Goal: Information Seeking & Learning: Learn about a topic

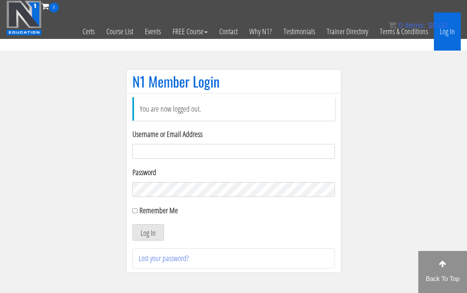
type input "[EMAIL_ADDRESS][DOMAIN_NAME]"
click at [148, 232] on button "Log In" at bounding box center [148, 232] width 32 height 16
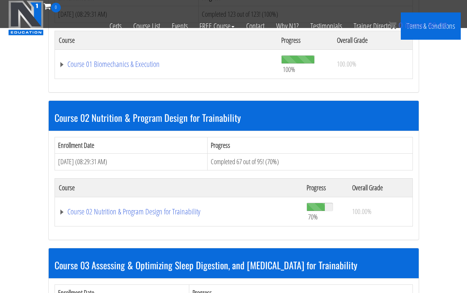
scroll to position [300, 0]
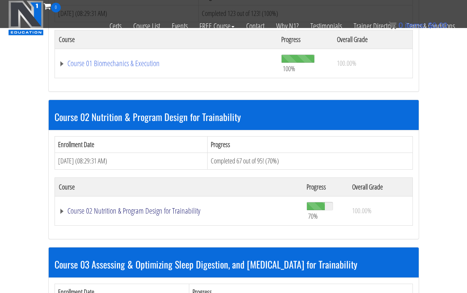
click at [174, 209] on link "Course 02 Nutrition & Program Design for Trainability" at bounding box center [179, 211] width 240 height 8
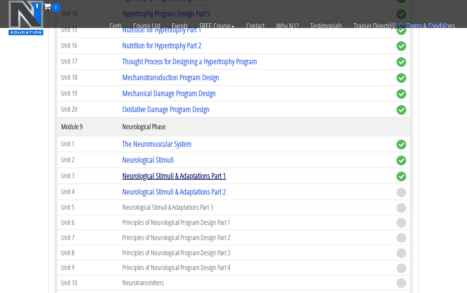
scroll to position [1582, 0]
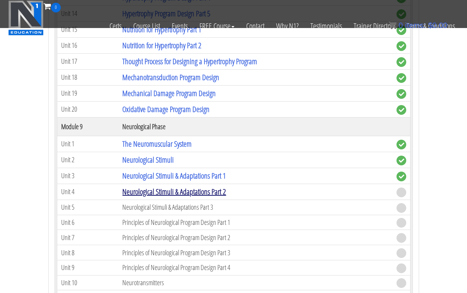
click at [182, 193] on link "Neurological Stimuli & Adaptations Part 2" at bounding box center [174, 191] width 104 height 11
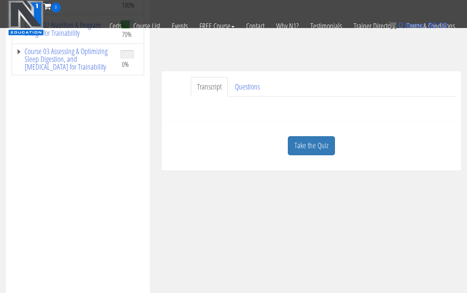
scroll to position [176, 0]
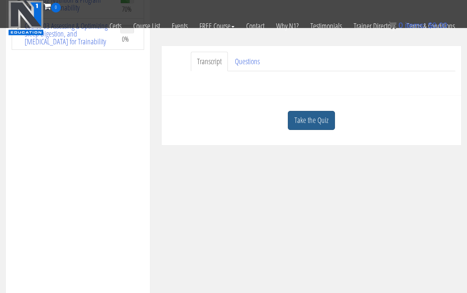
click at [302, 123] on link "Take the Quiz" at bounding box center [311, 120] width 47 height 19
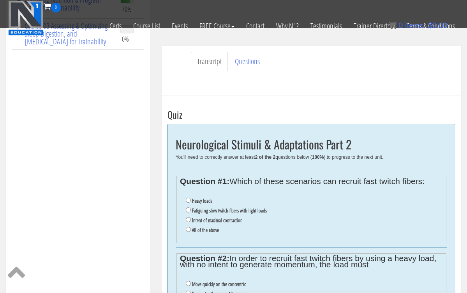
click at [188, 227] on input "All of the above" at bounding box center [188, 229] width 5 height 5
radio input "true"
click at [188, 227] on input "All of the above" at bounding box center [188, 229] width 5 height 5
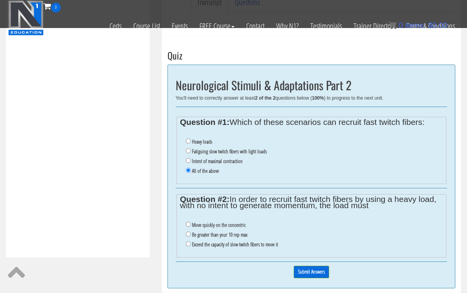
scroll to position [236, 0]
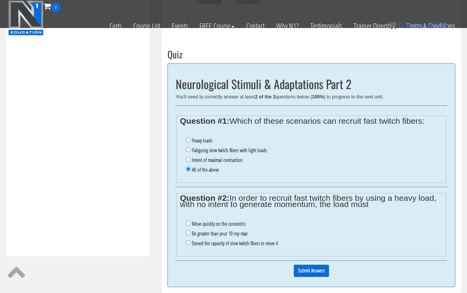
click at [188, 240] on input "Exceed the capacity of slow twitch fibers to move it" at bounding box center [188, 242] width 5 height 5
radio input "true"
click at [188, 157] on input "Intent of maximal contraction" at bounding box center [188, 159] width 5 height 5
radio input "true"
click at [313, 265] on input "Submit Answers" at bounding box center [311, 271] width 35 height 12
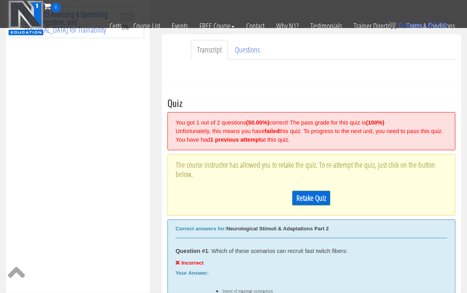
scroll to position [169, 0]
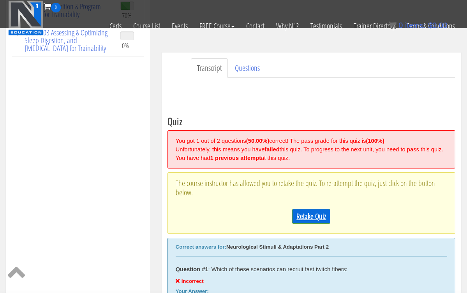
click at [298, 223] on link "Retake Quiz" at bounding box center [311, 216] width 38 height 15
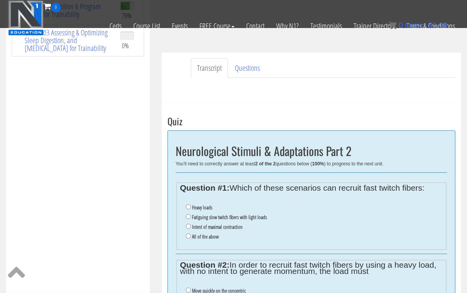
click at [188, 234] on input "All of the above" at bounding box center [188, 236] width 5 height 5
radio input "true"
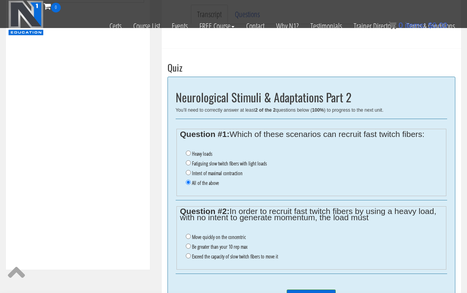
scroll to position [222, 0]
click at [188, 254] on input "Exceed the capacity of slow twitch fibers to move it" at bounding box center [188, 256] width 5 height 5
radio input "true"
click at [302, 290] on input "Submit Answers" at bounding box center [311, 297] width 49 height 15
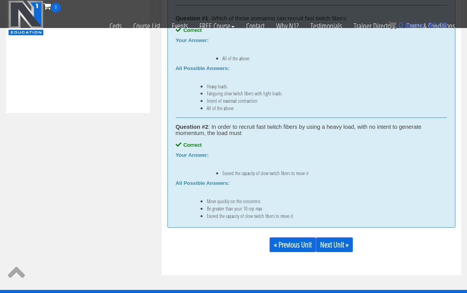
scroll to position [379, 0]
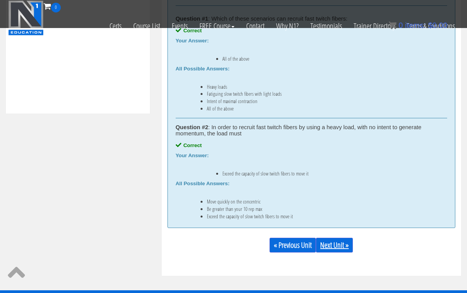
click at [338, 246] on link "Next Unit »" at bounding box center [334, 245] width 37 height 15
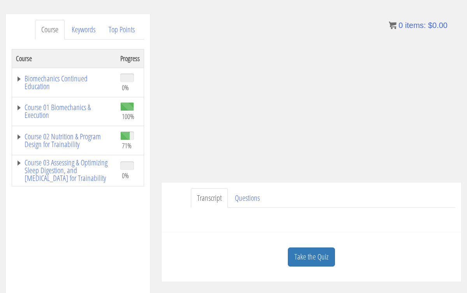
scroll to position [88, 0]
click at [321, 257] on link "Take the Quiz" at bounding box center [311, 257] width 47 height 19
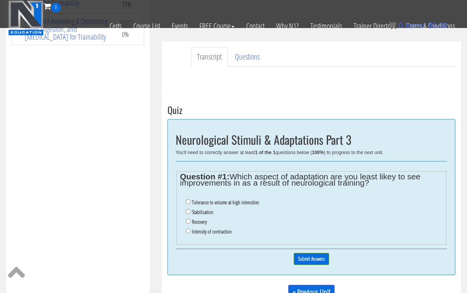
scroll to position [181, 0]
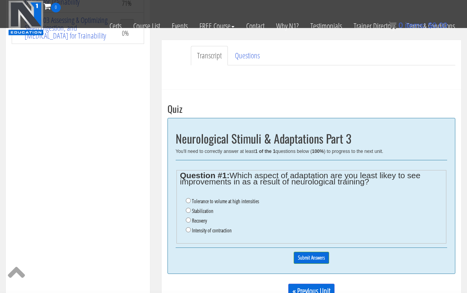
click at [189, 218] on input "Recovery" at bounding box center [188, 220] width 5 height 5
radio input "true"
click at [305, 259] on div "0% Submit Answers" at bounding box center [311, 258] width 271 height 20
click at [305, 254] on input "Submit Answers" at bounding box center [311, 258] width 35 height 12
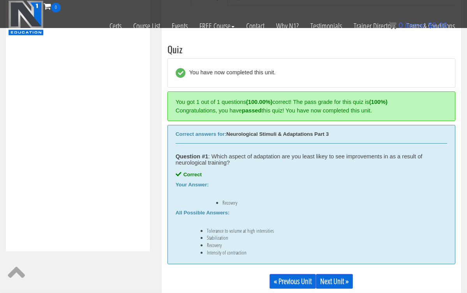
scroll to position [260, 0]
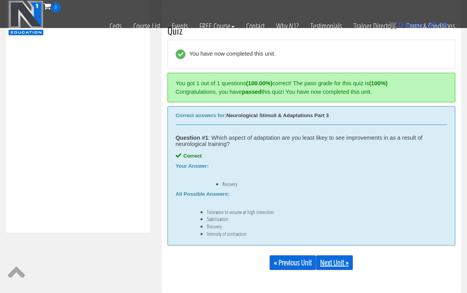
click at [342, 267] on link "Next Unit »" at bounding box center [334, 262] width 37 height 15
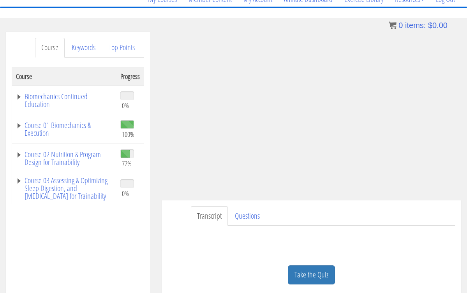
scroll to position [70, 0]
click at [311, 279] on link "Take the Quiz" at bounding box center [311, 275] width 47 height 19
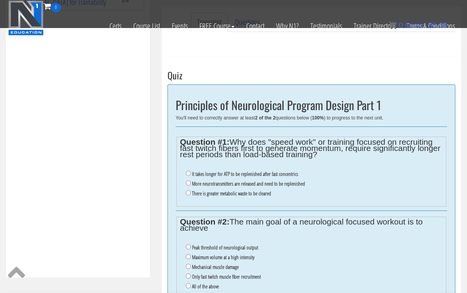
scroll to position [216, 0]
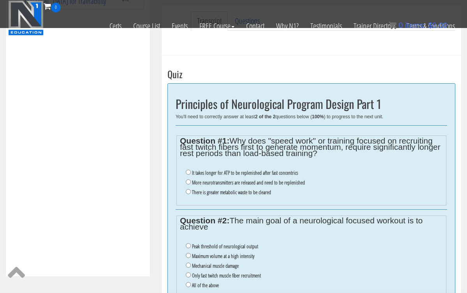
click at [187, 183] on li "More neurotransmitters are released and need to be replenished" at bounding box center [314, 183] width 257 height 10
click at [188, 180] on input "More neurotransmitters are released and need to be replenished" at bounding box center [188, 181] width 5 height 5
radio input "true"
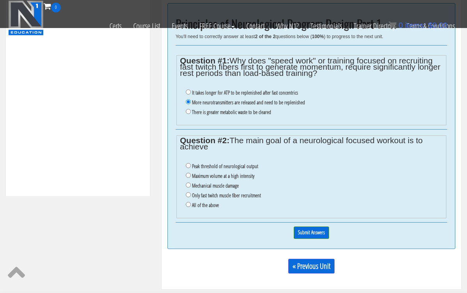
scroll to position [297, 0]
click at [189, 172] on input "Maximum volume at a high intensity" at bounding box center [188, 174] width 5 height 5
radio input "true"
click at [309, 226] on input "Submit Answers" at bounding box center [311, 232] width 35 height 12
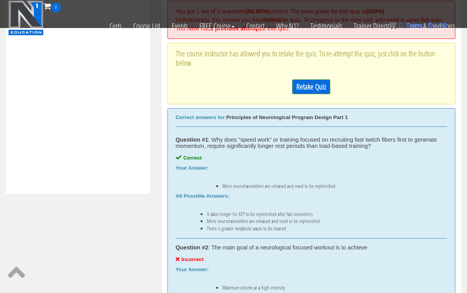
scroll to position [281, 0]
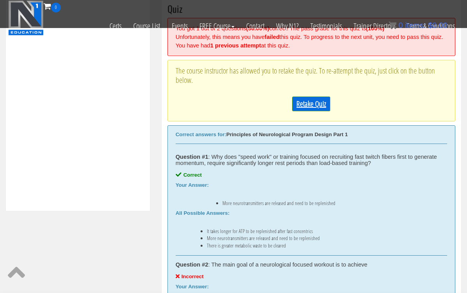
click at [318, 111] on link "Retake Quiz" at bounding box center [311, 104] width 38 height 15
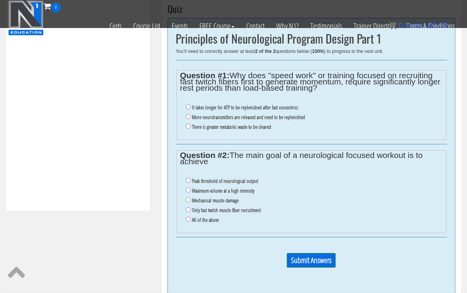
click at [188, 115] on input "More neurotransmitters are released and need to be replenished" at bounding box center [188, 116] width 5 height 5
radio input "true"
click at [187, 217] on input "All of the above" at bounding box center [188, 219] width 5 height 5
radio input "true"
click at [322, 253] on input "Submit Answers" at bounding box center [311, 260] width 49 height 15
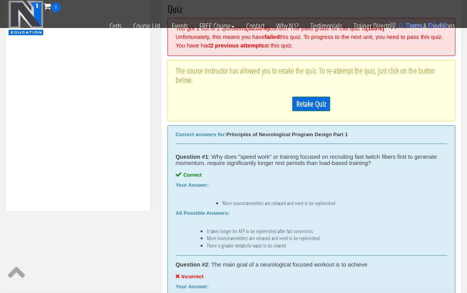
scroll to position [260, 0]
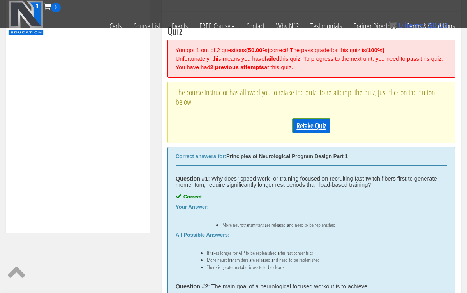
click at [318, 133] on link "Retake Quiz" at bounding box center [311, 125] width 38 height 15
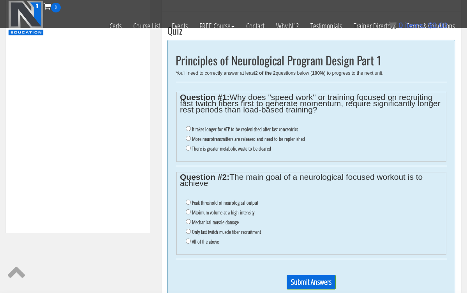
click at [189, 136] on input "More neurotransmitters are released and need to be replenished" at bounding box center [188, 138] width 5 height 5
radio input "true"
click at [188, 200] on input "Peak threshold of neurological output" at bounding box center [188, 202] width 5 height 5
radio input "true"
click at [319, 276] on input "Submit Answers" at bounding box center [311, 282] width 49 height 15
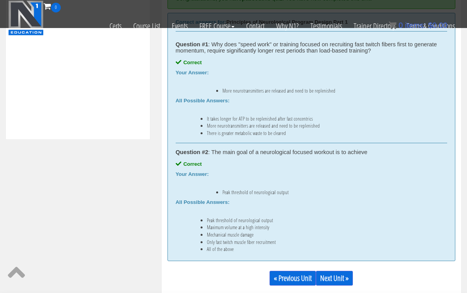
scroll to position [358, 0]
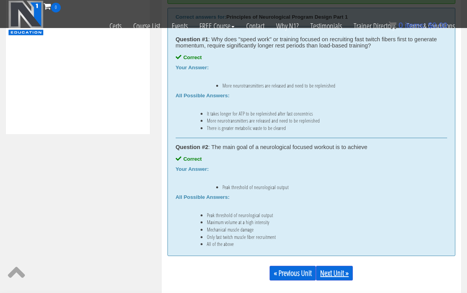
click at [339, 273] on link "Next Unit »" at bounding box center [334, 273] width 37 height 15
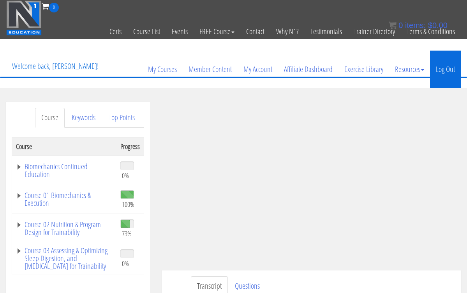
click at [438, 70] on link "Log Out" at bounding box center [445, 69] width 31 height 37
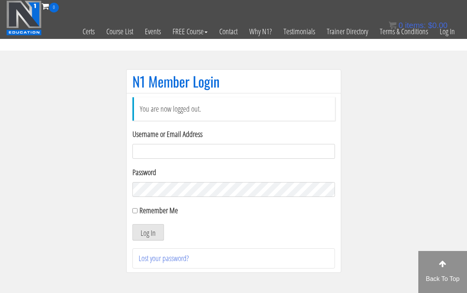
type input "[EMAIL_ADDRESS][DOMAIN_NAME]"
click at [148, 232] on button "Log In" at bounding box center [148, 232] width 32 height 16
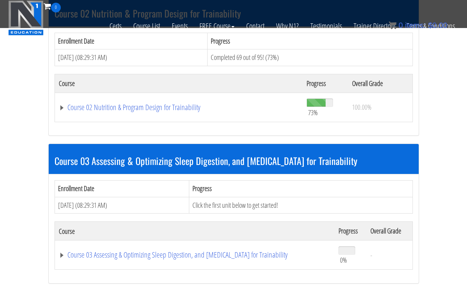
scroll to position [404, 0]
click at [151, 107] on link "Course 02 Nutrition & Program Design for Trainability" at bounding box center [179, 108] width 240 height 8
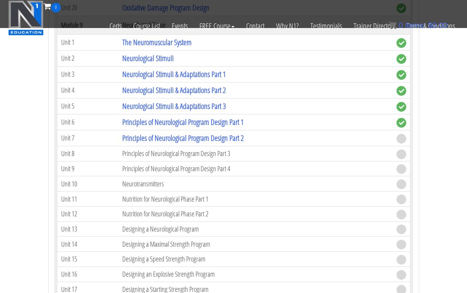
scroll to position [1683, 0]
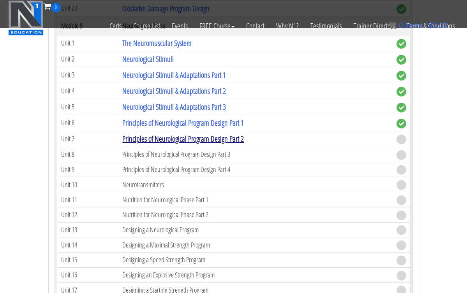
click at [208, 134] on link "Principles of Neurological Program Design Part 2" at bounding box center [182, 139] width 121 height 11
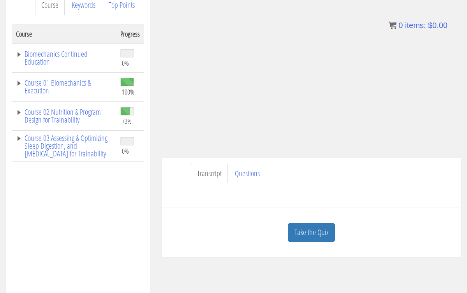
scroll to position [114, 0]
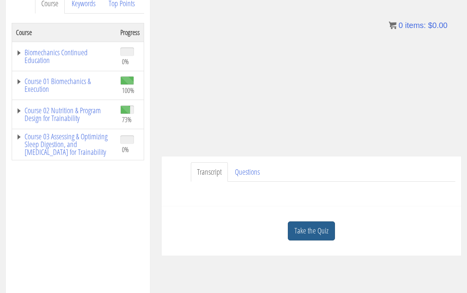
click at [319, 225] on link "Take the Quiz" at bounding box center [311, 231] width 47 height 19
click at [0, 0] on h3 "Quiz" at bounding box center [0, 0] width 0 height 0
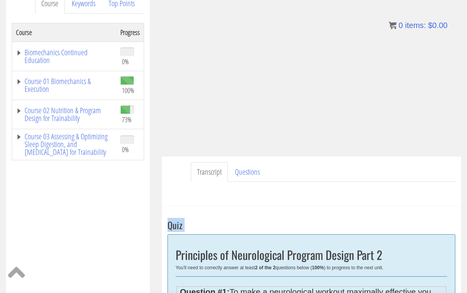
click at [319, 225] on h3 "Quiz" at bounding box center [311, 225] width 288 height 10
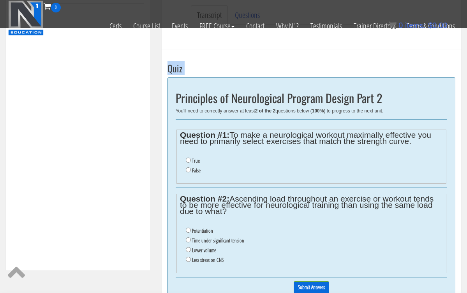
scroll to position [223, 0]
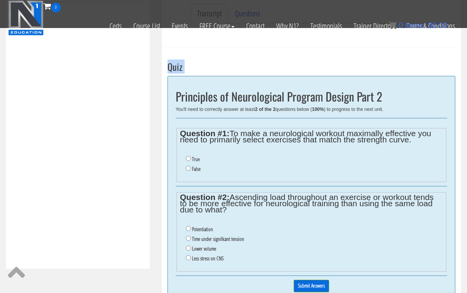
click at [187, 166] on input "False" at bounding box center [188, 168] width 5 height 5
radio input "true"
click at [187, 227] on input "Potentiation" at bounding box center [188, 228] width 5 height 5
radio input "true"
click at [187, 227] on input "Potentiation" at bounding box center [188, 228] width 5 height 5
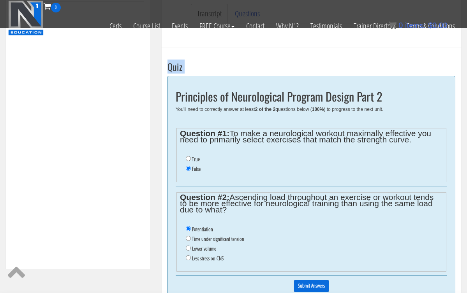
click at [307, 280] on input "Submit Answers" at bounding box center [311, 286] width 35 height 12
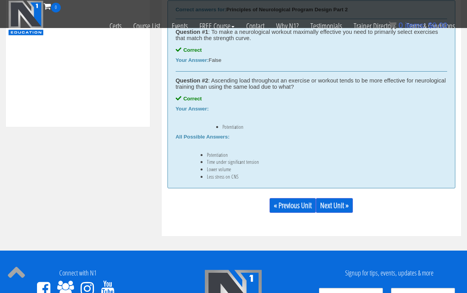
scroll to position [373, 0]
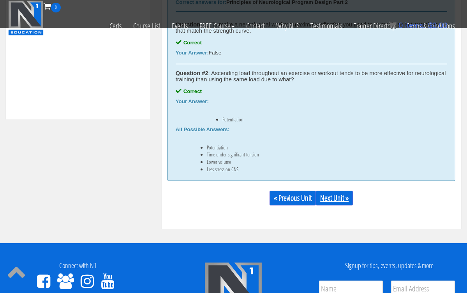
click at [332, 200] on link "Next Unit »" at bounding box center [334, 198] width 37 height 15
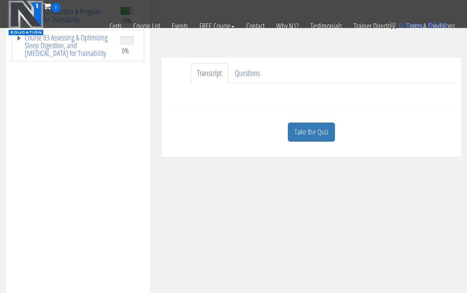
scroll to position [164, 0]
click at [322, 133] on link "Take the Quiz" at bounding box center [311, 131] width 47 height 19
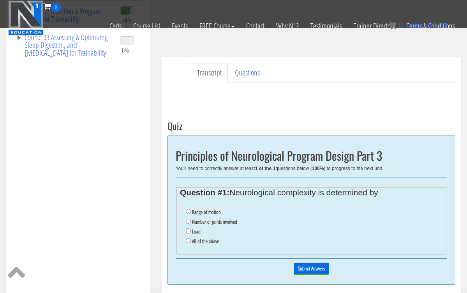
click at [186, 238] on input "All of the above" at bounding box center [188, 240] width 5 height 5
radio input "true"
click at [310, 264] on input "Submit Answers" at bounding box center [311, 269] width 35 height 12
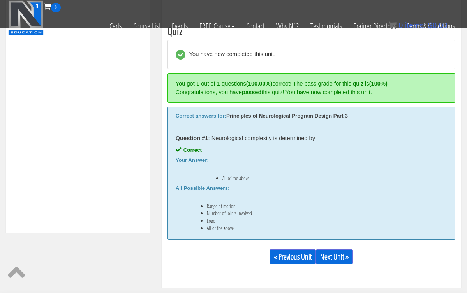
scroll to position [260, 0]
click at [336, 258] on link "Next Unit »" at bounding box center [334, 256] width 37 height 15
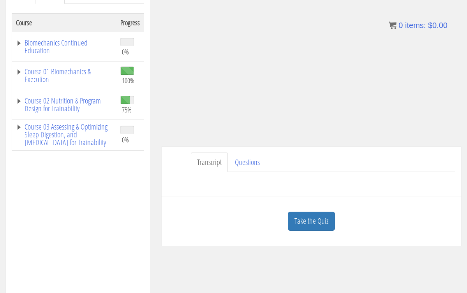
scroll to position [126, 0]
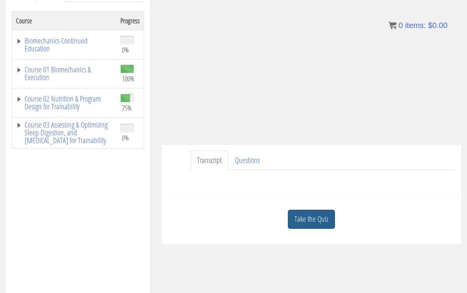
click at [301, 222] on link "Take the Quiz" at bounding box center [311, 219] width 47 height 19
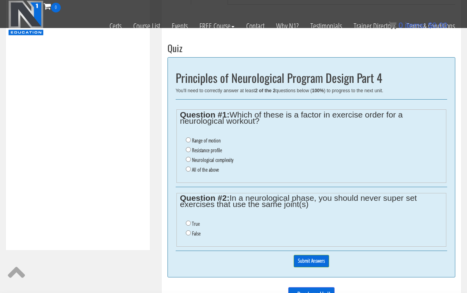
scroll to position [242, 0]
click at [189, 167] on input "All of the above" at bounding box center [188, 169] width 5 height 5
radio input "true"
click at [188, 221] on input "True" at bounding box center [188, 223] width 5 height 5
radio input "true"
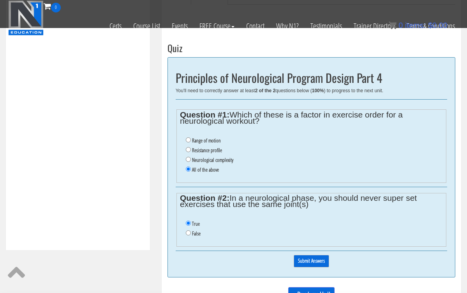
click at [323, 255] on input "Submit Answers" at bounding box center [311, 261] width 35 height 12
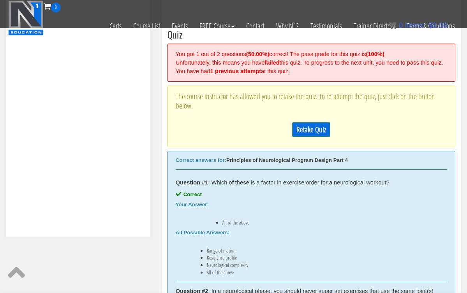
scroll to position [260, 0]
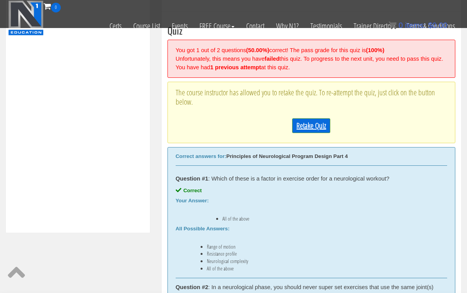
click at [293, 133] on link "Retake Quiz" at bounding box center [311, 125] width 38 height 15
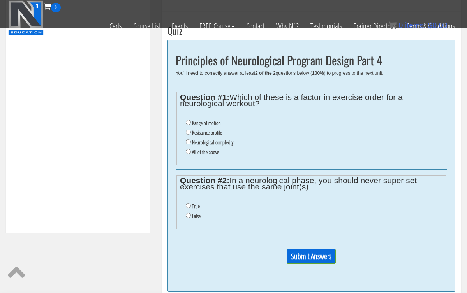
click at [188, 149] on input "All of the above" at bounding box center [188, 151] width 5 height 5
radio input "true"
click at [189, 213] on input "False" at bounding box center [188, 215] width 5 height 5
radio input "true"
click at [320, 249] on input "Submit Answers" at bounding box center [311, 256] width 49 height 15
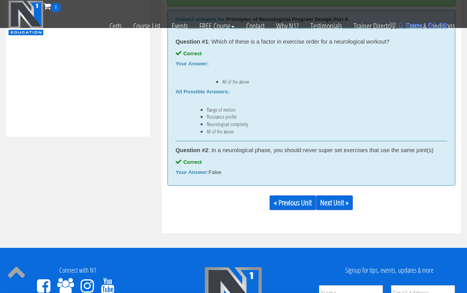
scroll to position [359, 0]
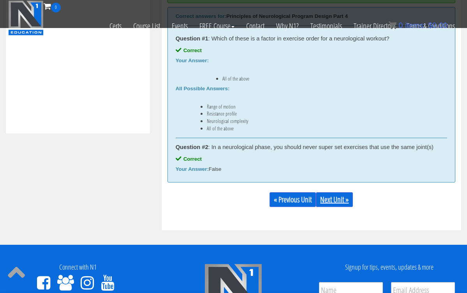
click at [345, 197] on link "Next Unit »" at bounding box center [334, 199] width 37 height 15
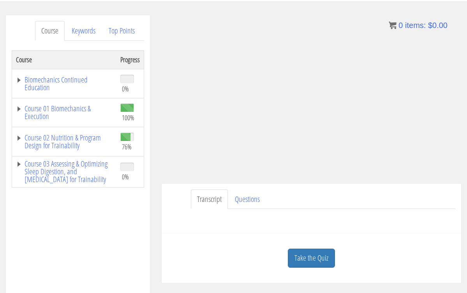
scroll to position [88, 0]
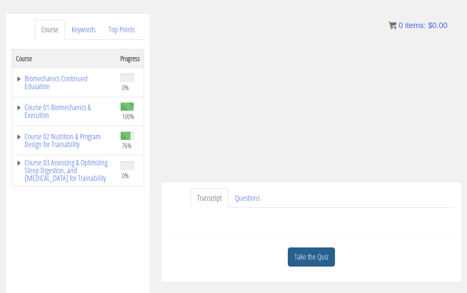
click at [320, 253] on link "Take the Quiz" at bounding box center [311, 257] width 47 height 19
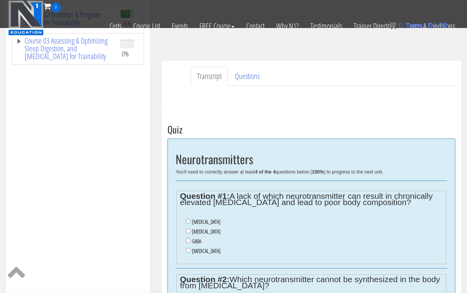
scroll to position [162, 0]
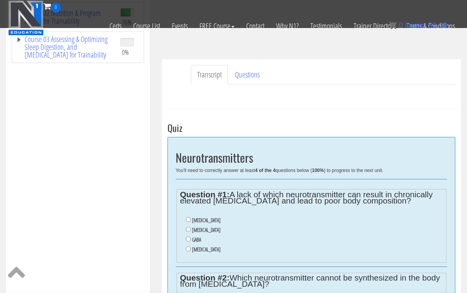
click at [187, 229] on input "Dopamine" at bounding box center [188, 229] width 5 height 5
radio input "true"
click at [187, 229] on input "Dopamine" at bounding box center [188, 229] width 5 height 5
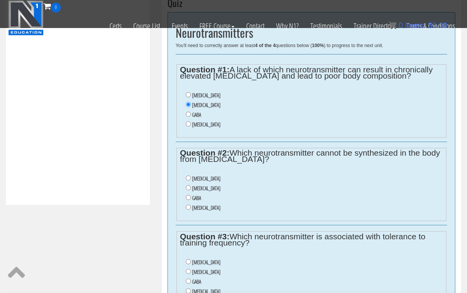
scroll to position [286, 0]
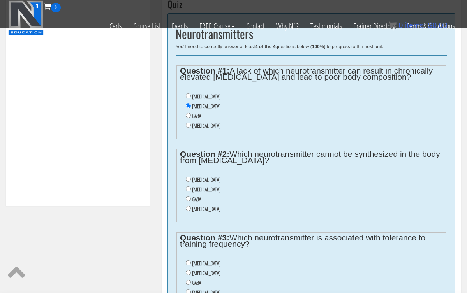
click at [187, 177] on input "Acetylcholine" at bounding box center [188, 179] width 5 height 5
radio input "true"
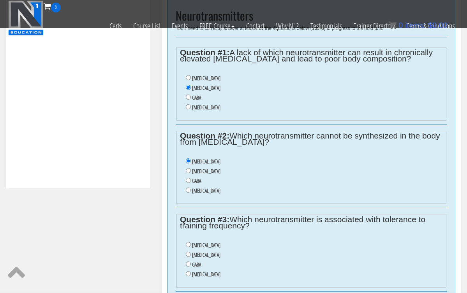
scroll to position [345, 0]
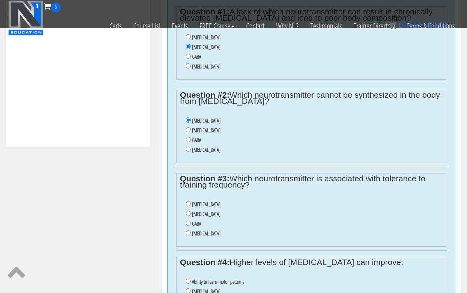
click at [188, 221] on input "GABA" at bounding box center [188, 223] width 5 height 5
radio input "true"
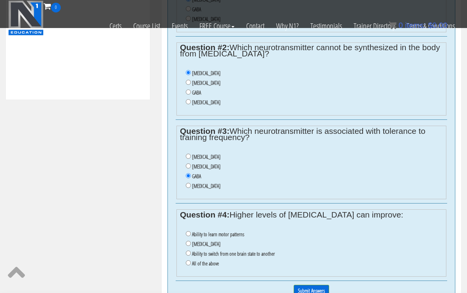
scroll to position [395, 0]
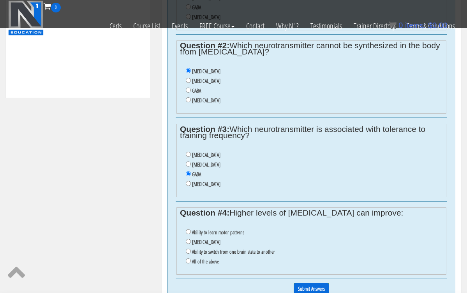
click at [187, 259] on input "All of the above" at bounding box center [188, 261] width 5 height 5
radio input "true"
click at [302, 283] on input "Submit Answers" at bounding box center [311, 289] width 35 height 12
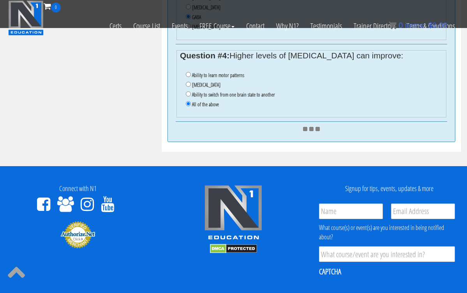
scroll to position [553, 0]
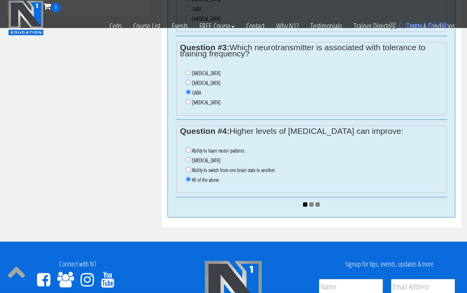
scroll to position [478, 0]
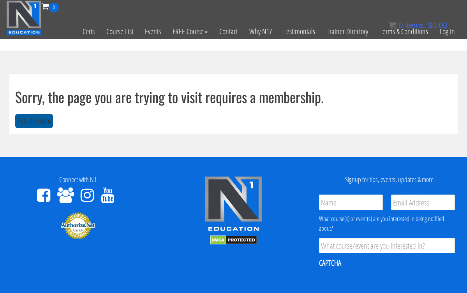
click at [40, 121] on button "Return Home" at bounding box center [34, 121] width 38 height 14
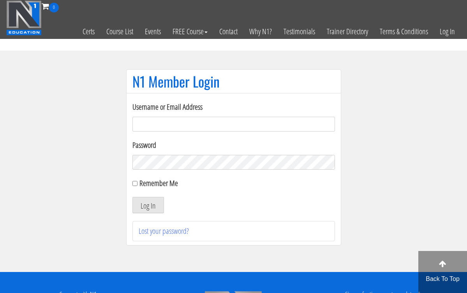
type input "[EMAIL_ADDRESS][DOMAIN_NAME]"
click at [148, 205] on button "Log In" at bounding box center [148, 205] width 32 height 16
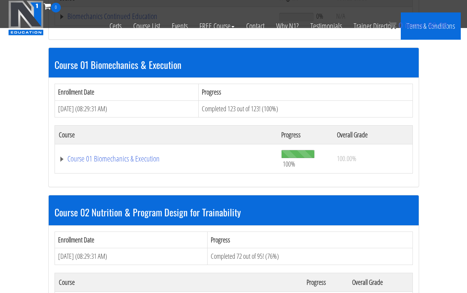
scroll to position [205, 0]
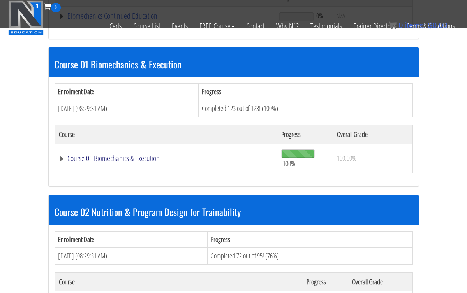
click at [103, 155] on link "Course 01 Biomechanics & Execution" at bounding box center [166, 159] width 215 height 8
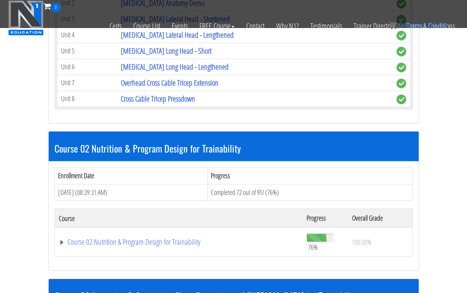
scroll to position [2591, 0]
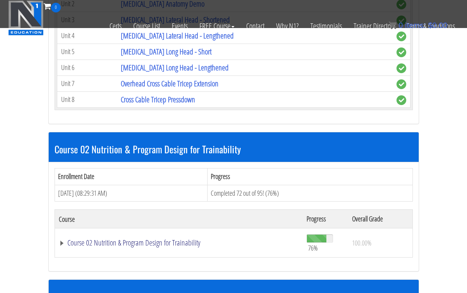
click at [122, 240] on link "Course 02 Nutrition & Program Design for Trainability" at bounding box center [179, 243] width 240 height 8
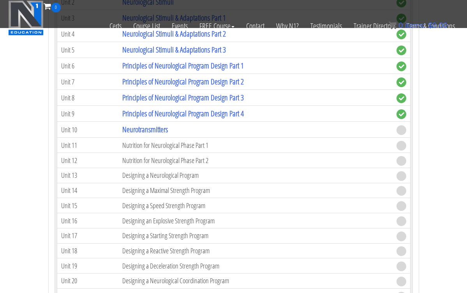
scroll to position [4063, 0]
click at [149, 128] on link "Neurotransmitters" at bounding box center [145, 130] width 46 height 11
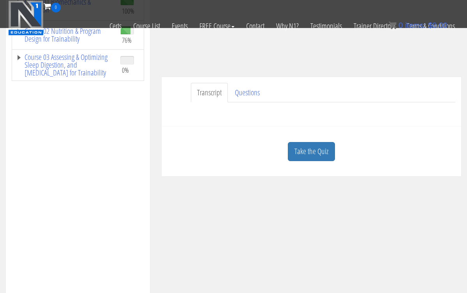
scroll to position [146, 0]
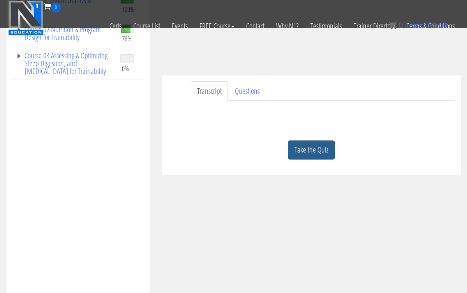
click at [299, 143] on link "Take the Quiz" at bounding box center [311, 150] width 47 height 19
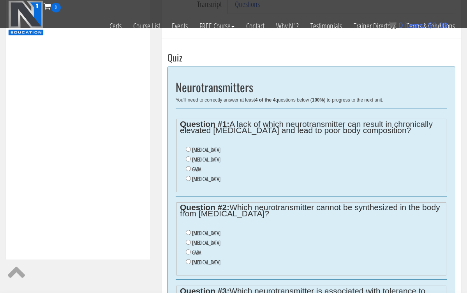
scroll to position [236, 0]
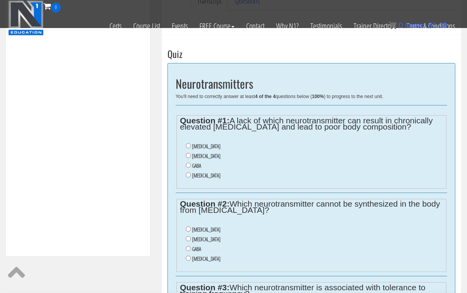
click at [188, 153] on input "Dopamine" at bounding box center [188, 155] width 5 height 5
radio input "true"
click at [188, 153] on input "Dopamine" at bounding box center [188, 155] width 5 height 5
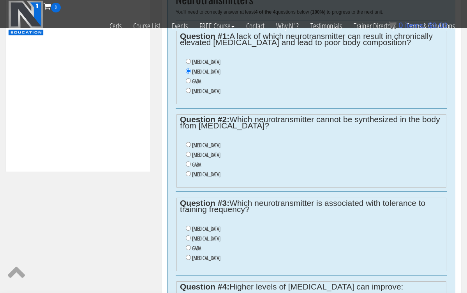
scroll to position [323, 0]
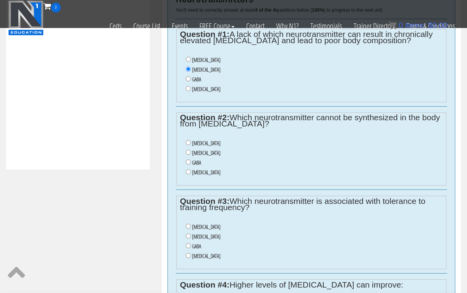
click at [189, 140] on input "Acetylcholine" at bounding box center [188, 142] width 5 height 5
radio input "true"
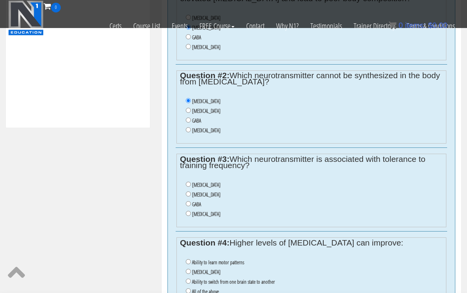
scroll to position [366, 0]
click at [189, 201] on input "GABA" at bounding box center [188, 203] width 5 height 5
radio input "true"
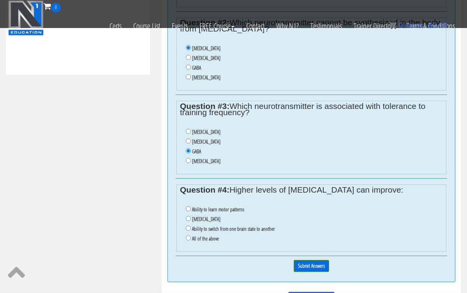
scroll to position [420, 0]
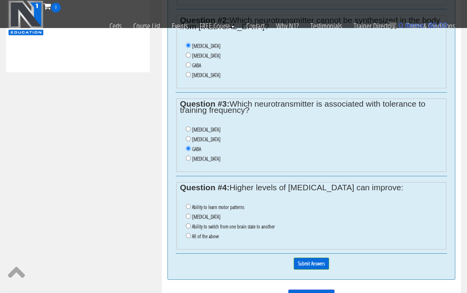
click at [188, 233] on input "All of the above" at bounding box center [188, 235] width 5 height 5
radio input "true"
click at [298, 258] on input "Submit Answers" at bounding box center [311, 264] width 35 height 12
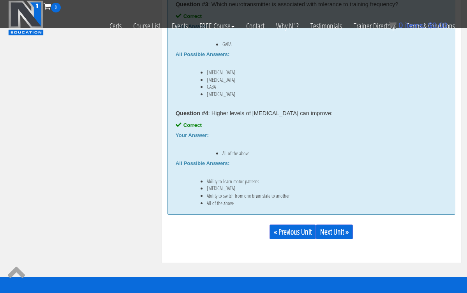
scroll to position [619, 0]
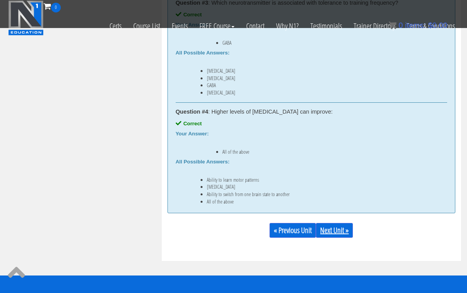
click at [332, 232] on link "Next Unit »" at bounding box center [334, 230] width 37 height 15
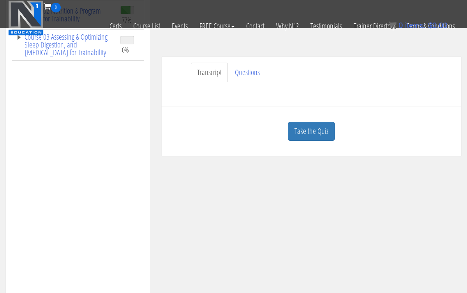
scroll to position [165, 0]
click at [306, 136] on link "Take the Quiz" at bounding box center [311, 130] width 47 height 19
click at [0, 0] on div "Nutrition for Neurological Phase Part 1 You'll need to correctly answer at leas…" at bounding box center [0, 0] width 0 height 0
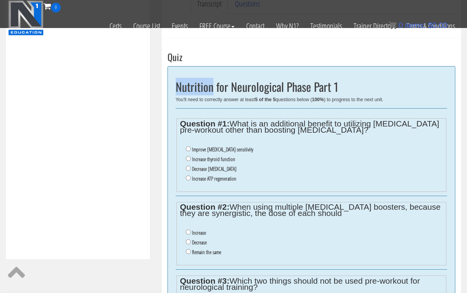
scroll to position [234, 0]
click at [188, 175] on input "Increase ATP regeneration" at bounding box center [188, 177] width 5 height 5
radio input "true"
click at [188, 175] on input "Increase ATP regeneration" at bounding box center [188, 177] width 5 height 5
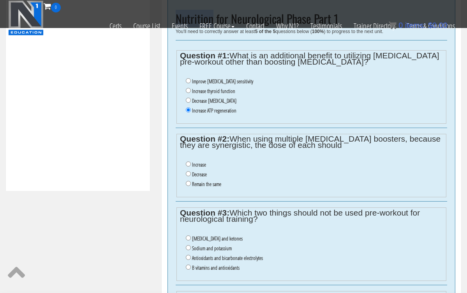
scroll to position [301, 0]
click at [188, 171] on input "Decrease" at bounding box center [188, 173] width 5 height 5
radio input "true"
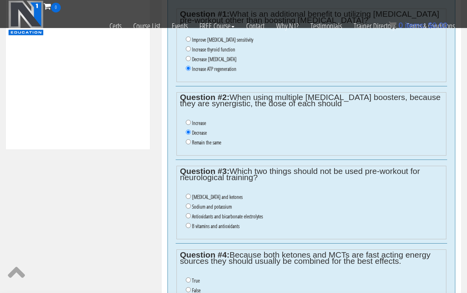
scroll to position [343, 0]
click at [188, 213] on input "Antioxidants and bicarbonate electrolytes" at bounding box center [188, 215] width 5 height 5
radio input "true"
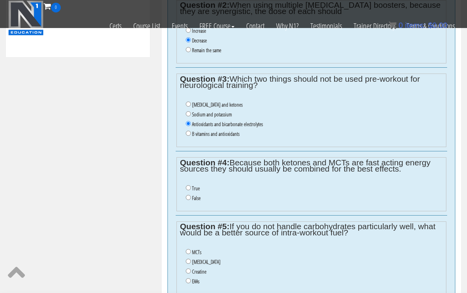
scroll to position [436, 0]
click at [187, 195] on input "False" at bounding box center [188, 197] width 5 height 5
radio input "true"
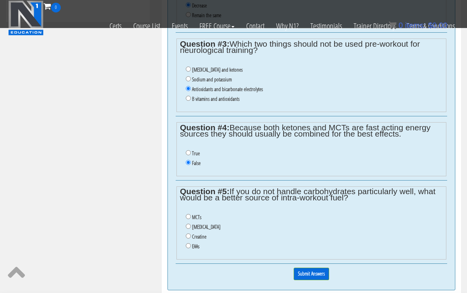
scroll to position [475, 0]
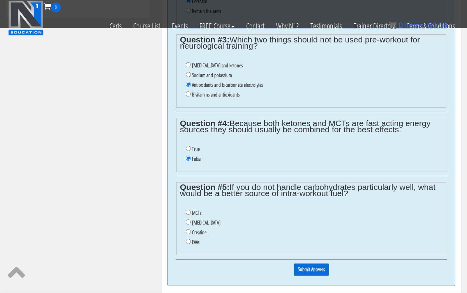
click at [187, 210] on input "MCTs" at bounding box center [188, 212] width 5 height 5
radio input "true"
click at [304, 264] on input "Submit Answers" at bounding box center [311, 270] width 35 height 12
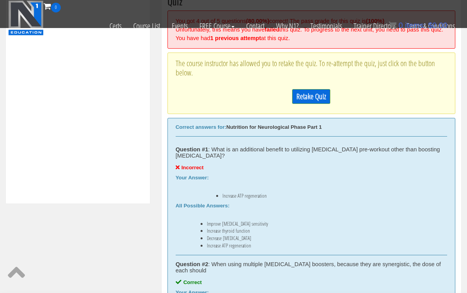
scroll to position [289, 0]
click at [315, 93] on div "Retake Quiz" at bounding box center [311, 96] width 271 height 23
click at [317, 104] on link "Retake Quiz" at bounding box center [311, 96] width 38 height 15
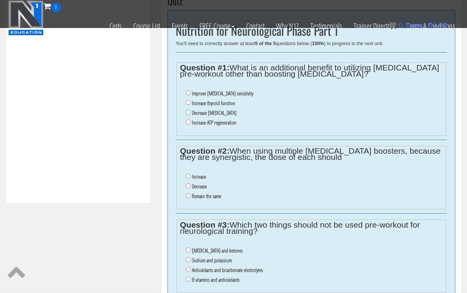
click at [188, 100] on input "Increase thyroid function" at bounding box center [188, 102] width 5 height 5
radio input "true"
click at [187, 183] on input "Decrease" at bounding box center [188, 185] width 5 height 5
radio input "true"
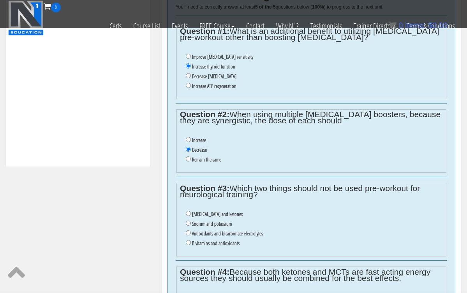
scroll to position [327, 0]
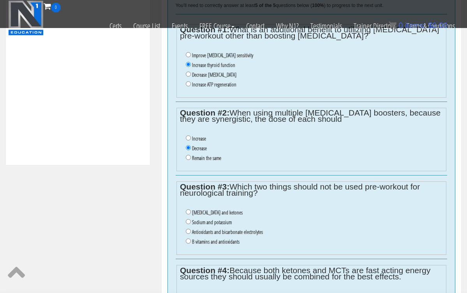
click at [189, 229] on input "Antioxidants and bicarbonate electrolytes" at bounding box center [188, 231] width 5 height 5
radio input "true"
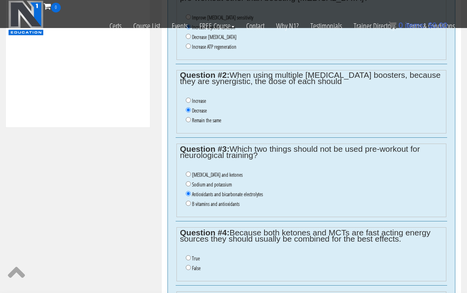
scroll to position [368, 0]
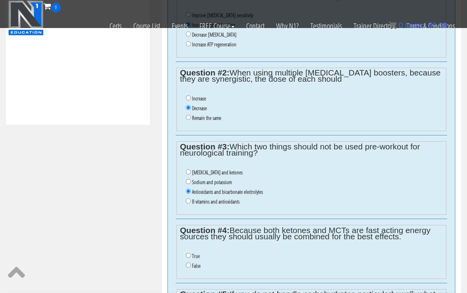
click at [189, 263] on input "False" at bounding box center [188, 265] width 5 height 5
radio input "true"
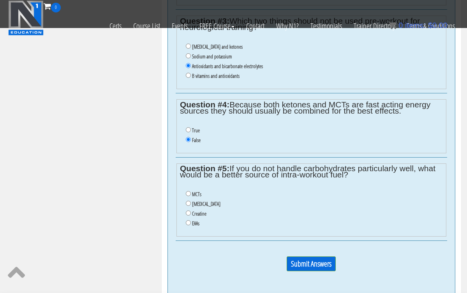
scroll to position [494, 0]
click at [187, 191] on input "MCTs" at bounding box center [188, 193] width 5 height 5
radio input "true"
click at [297, 256] on input "Submit Answers" at bounding box center [311, 263] width 49 height 15
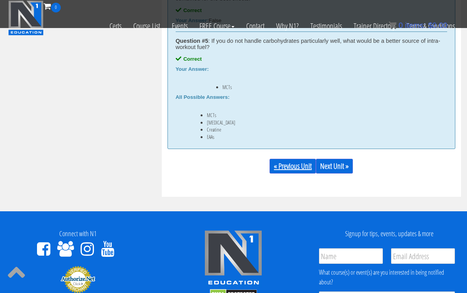
scroll to position [738, 0]
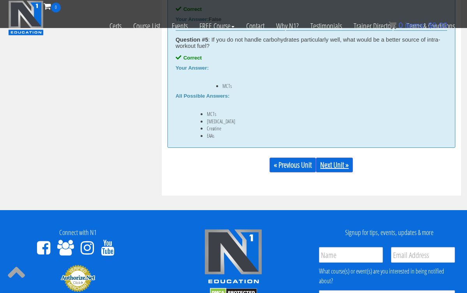
click at [332, 158] on link "Next Unit »" at bounding box center [334, 165] width 37 height 15
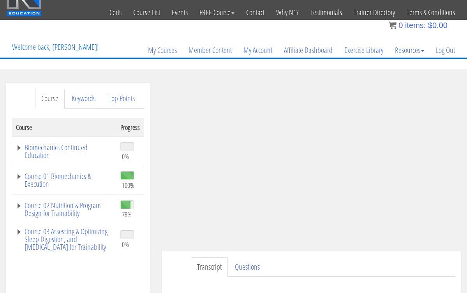
scroll to position [42, 0]
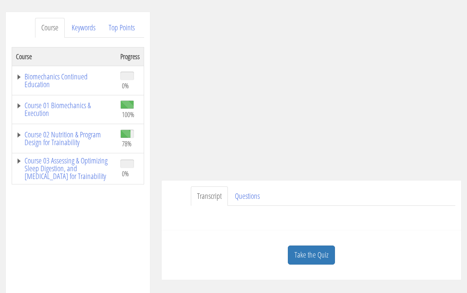
scroll to position [78, 0]
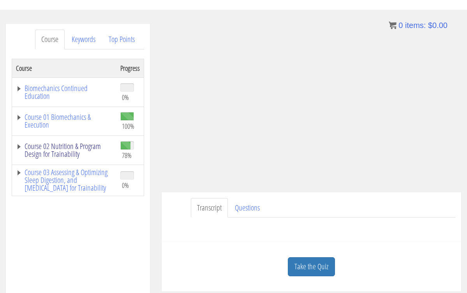
click at [76, 152] on link "Course 02 Nutrition & Program Design for Trainability" at bounding box center [64, 150] width 97 height 16
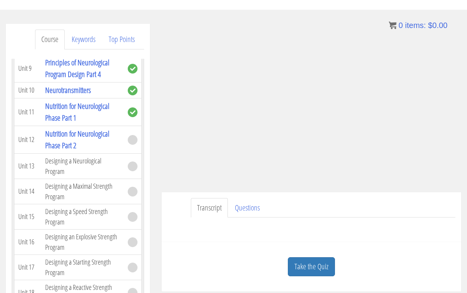
scroll to position [2130, 0]
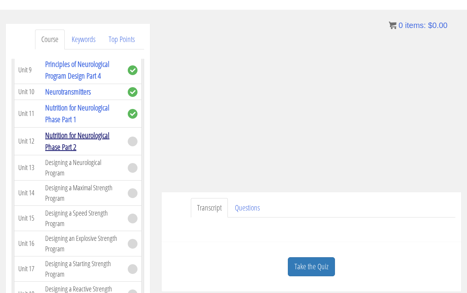
click at [90, 134] on link "Nutrition for Neurological Phase Part 2" at bounding box center [77, 141] width 64 height 22
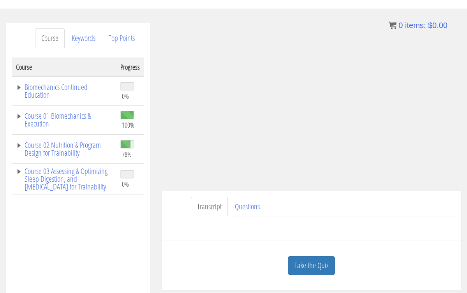
scroll to position [88, 0]
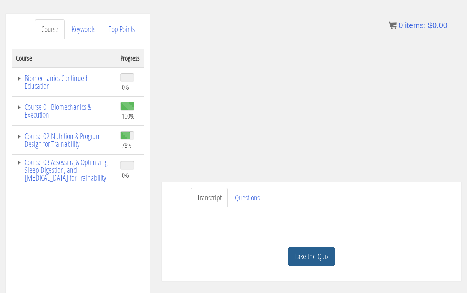
click at [315, 251] on link "Take the Quiz" at bounding box center [311, 256] width 47 height 19
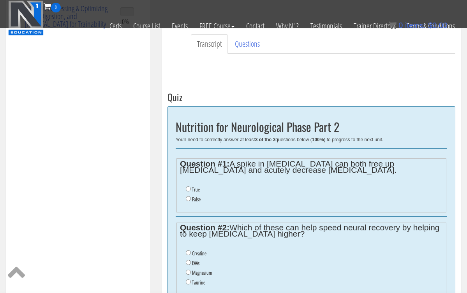
scroll to position [193, 0]
click at [187, 187] on input "True" at bounding box center [188, 188] width 5 height 5
radio input "true"
click at [187, 187] on input "True" at bounding box center [188, 188] width 5 height 5
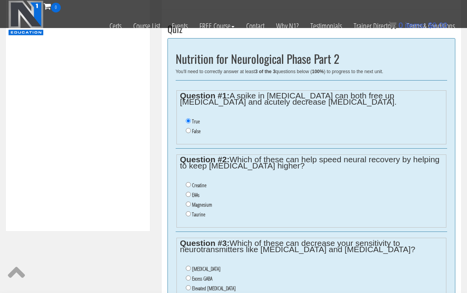
scroll to position [263, 0]
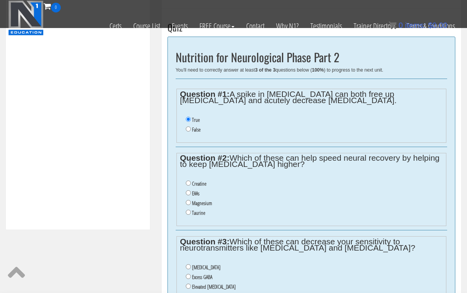
click at [187, 181] on input "Creatine" at bounding box center [188, 183] width 5 height 5
radio input "true"
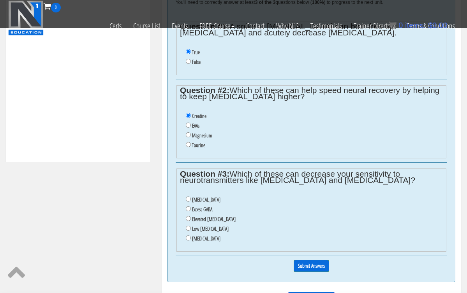
scroll to position [331, 0]
click at [188, 225] on input "Low [MEDICAL_DATA]" at bounding box center [188, 227] width 5 height 5
radio input "true"
click at [305, 260] on input "Submit Answers" at bounding box center [311, 266] width 35 height 12
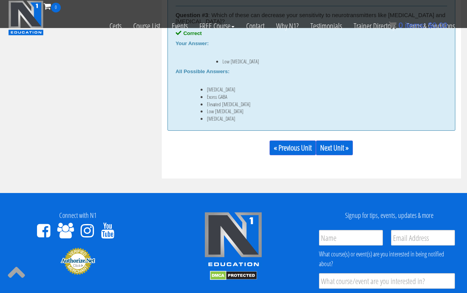
scroll to position [541, 0]
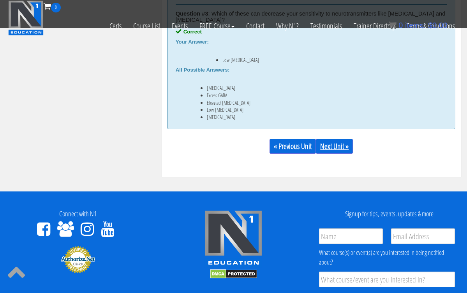
click at [336, 141] on link "Next Unit »" at bounding box center [334, 146] width 37 height 15
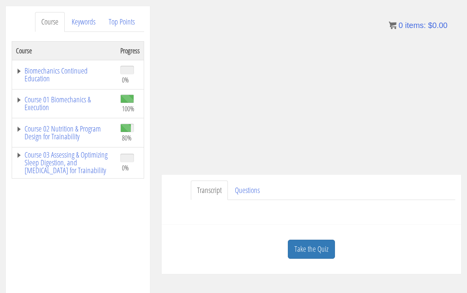
scroll to position [95, 0]
